Goal: Check status: Check status

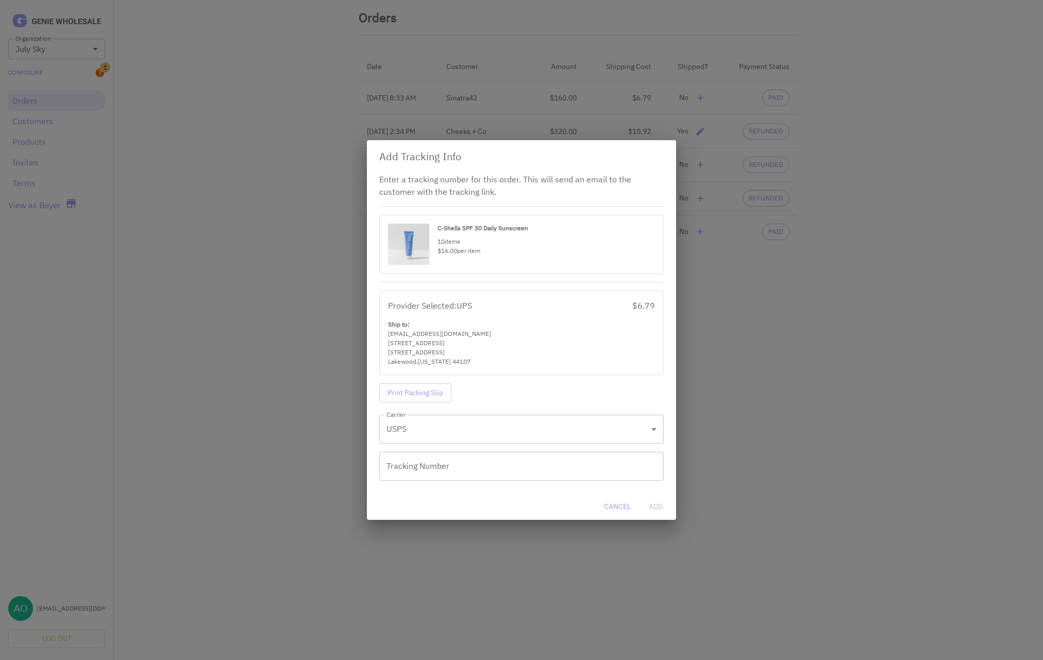
click at [782, 257] on div "Add Tracking Info Enter a tracking number for this order. This will send an ema…" at bounding box center [521, 330] width 1043 height 660
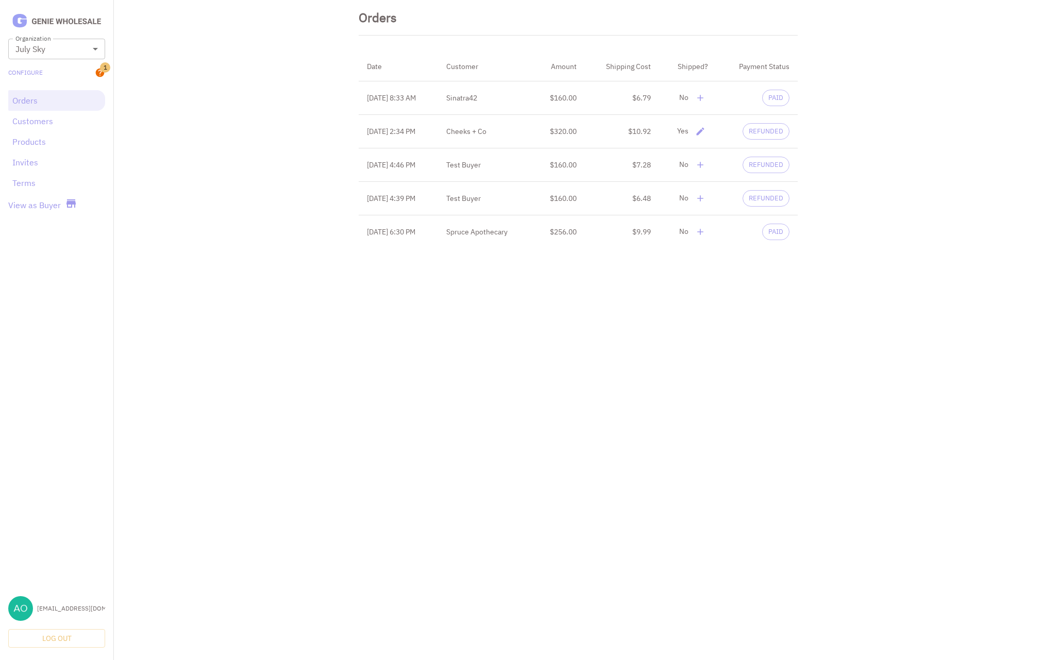
click at [871, 257] on html "**********" at bounding box center [521, 128] width 1043 height 257
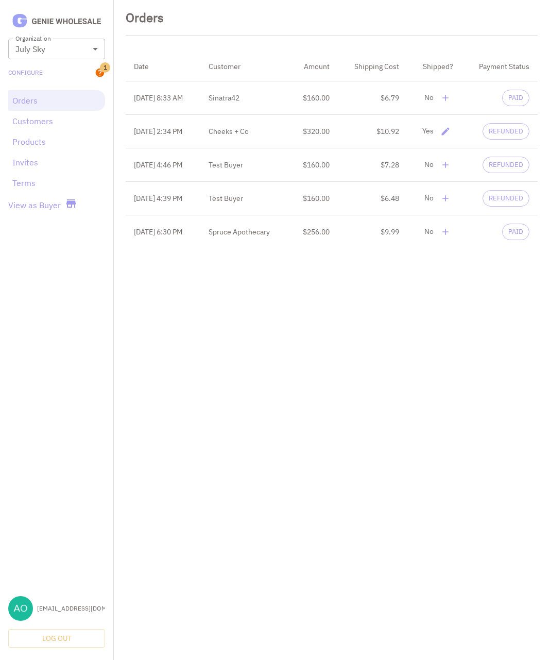
click at [148, 229] on th "[DATE] 6:30 PM" at bounding box center [163, 231] width 75 height 33
copy th "[DATE] 6:30 PM"
click at [251, 229] on th "Spruce Apothecary" at bounding box center [244, 231] width 89 height 33
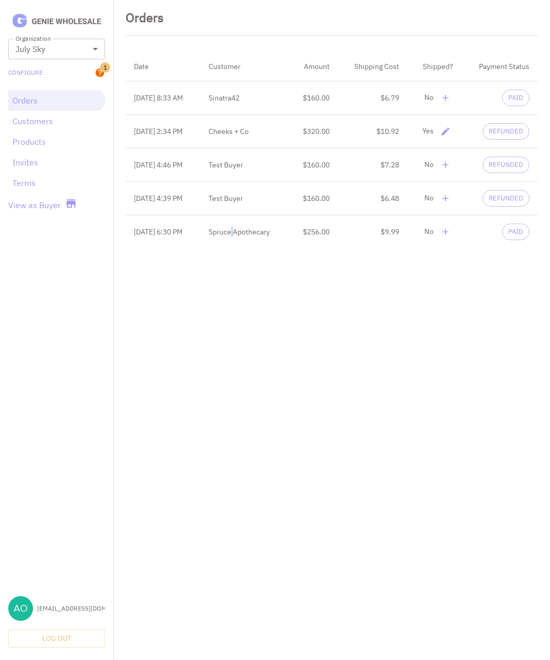
click at [251, 229] on th "Spruce Apothecary" at bounding box center [244, 231] width 89 height 33
copy th "Spruce Apothecary"
drag, startPoint x: 314, startPoint y: 233, endPoint x: 407, endPoint y: 233, distance: 92.2
click at [407, 233] on tr "[DATE] 6:30 PM Spruce Apothecary $256.00 $9.99 No PAID" at bounding box center [332, 231] width 412 height 33
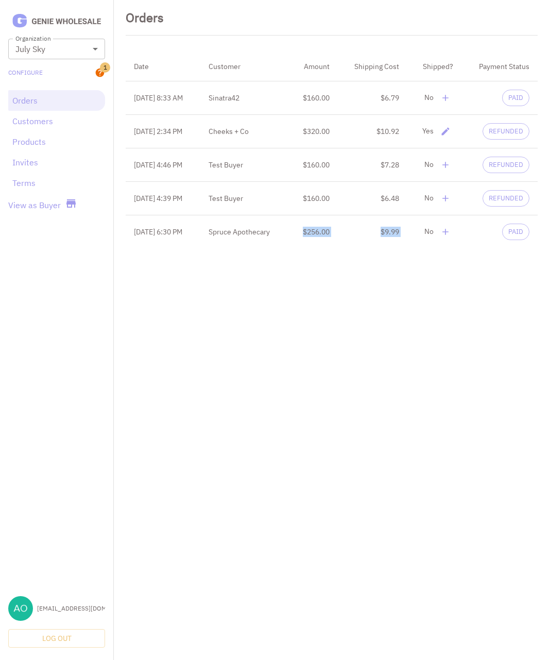
copy tr "$256.00 $9.99"
click at [248, 163] on th "Test Buyer" at bounding box center [244, 164] width 89 height 33
click at [245, 130] on th "Cheeks + Co" at bounding box center [244, 131] width 89 height 33
click at [167, 131] on th "[DATE] 2:34 PM" at bounding box center [163, 131] width 75 height 33
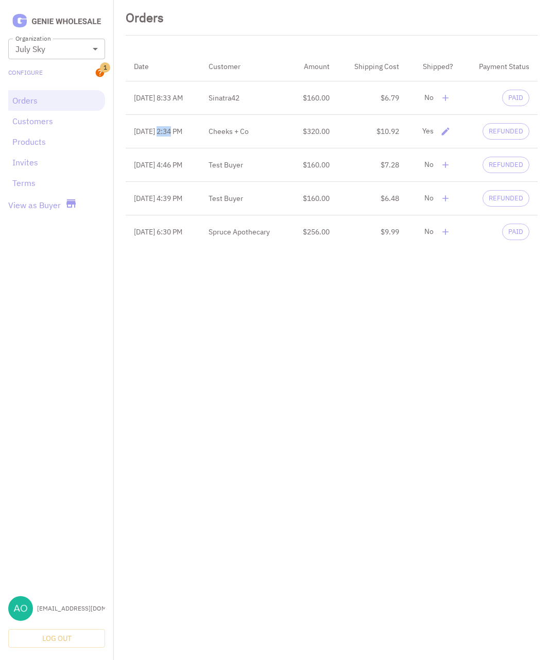
click at [167, 131] on th "[DATE] 2:34 PM" at bounding box center [163, 131] width 75 height 33
